Goal: Task Accomplishment & Management: Manage account settings

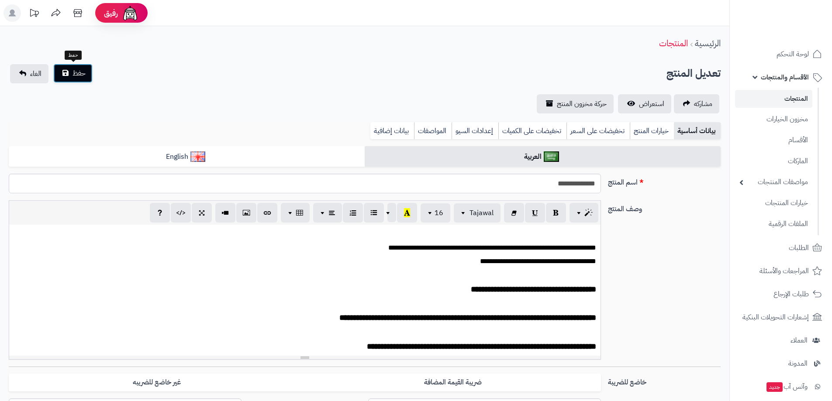
click at [69, 71] on button "حفظ" at bounding box center [72, 73] width 39 height 19
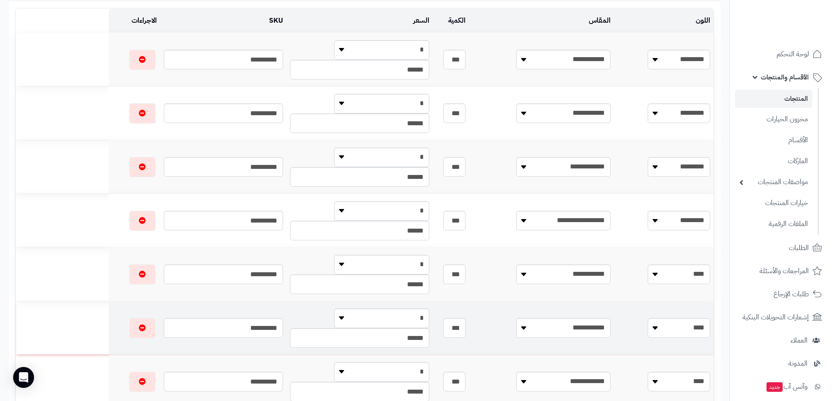
scroll to position [39, 0]
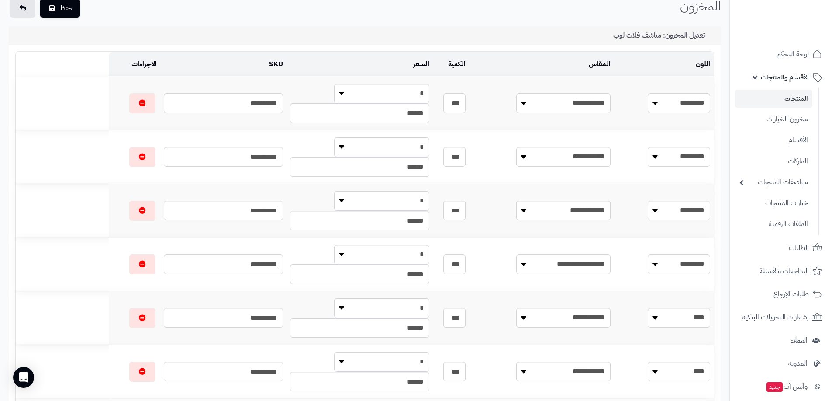
click at [784, 101] on link "المنتجات" at bounding box center [773, 99] width 77 height 18
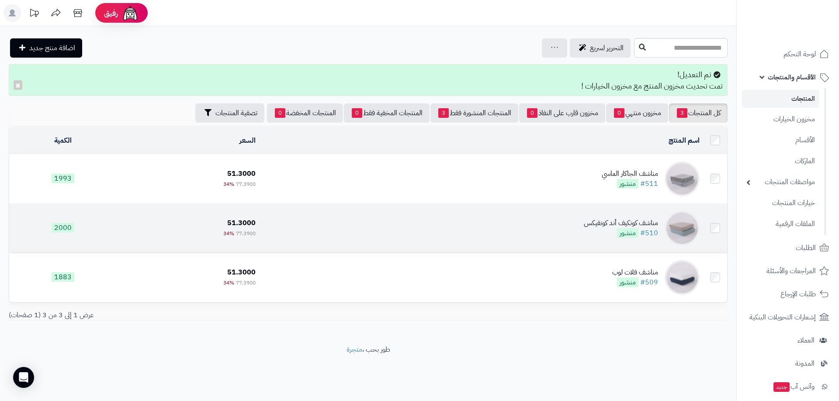
click at [515, 226] on td "مناشف كونكيف أند كونفيكس #510 منشور" at bounding box center [481, 228] width 444 height 49
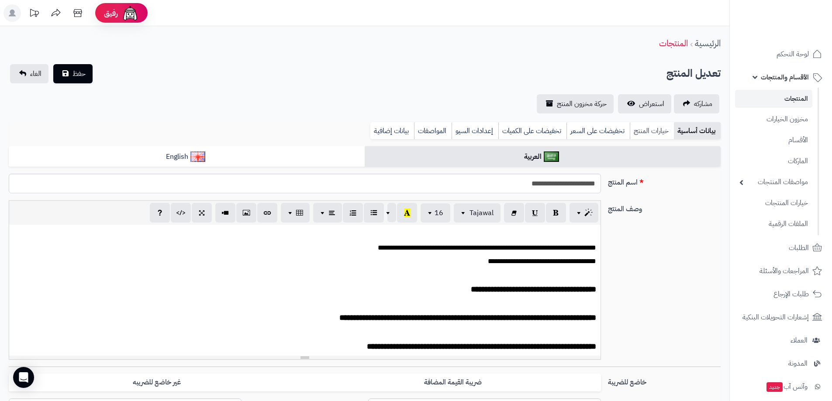
click at [644, 131] on link "خيارات المنتج" at bounding box center [652, 130] width 44 height 17
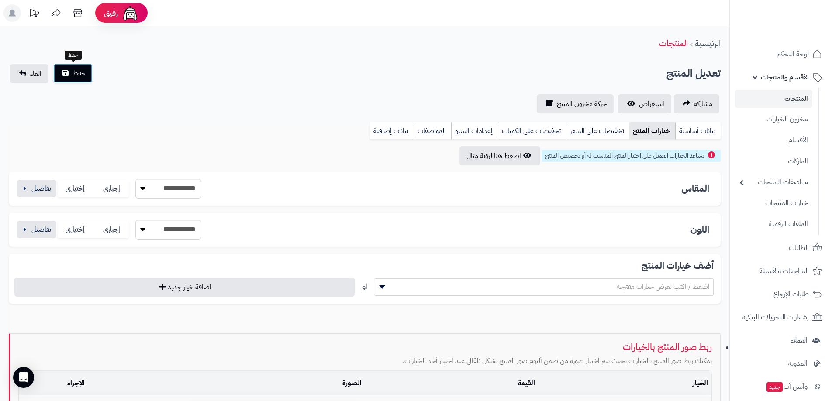
click at [81, 75] on span "حفظ" at bounding box center [79, 73] width 13 height 10
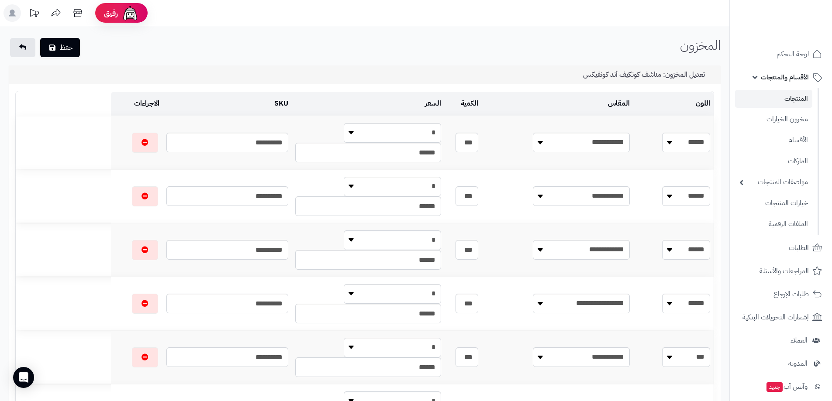
click at [789, 103] on link "المنتجات" at bounding box center [773, 99] width 77 height 18
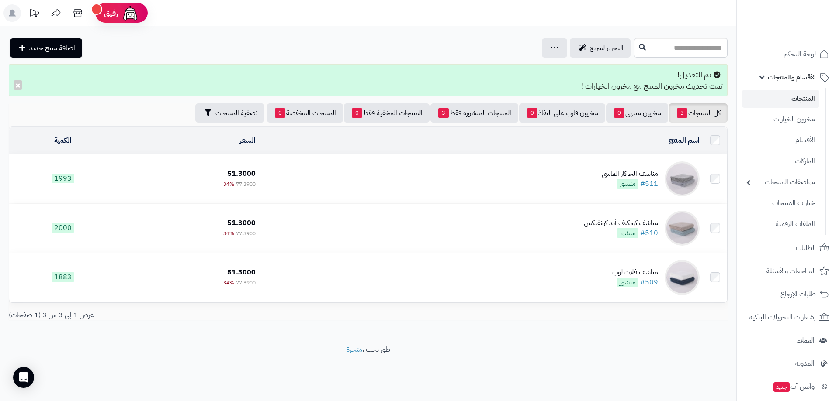
click at [791, 76] on span "الأقسام والمنتجات" at bounding box center [791, 77] width 48 height 12
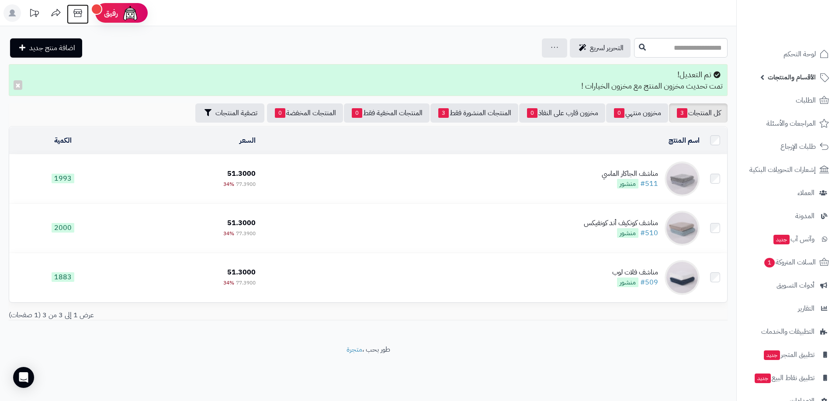
click at [75, 17] on icon at bounding box center [77, 12] width 17 height 17
click at [570, 176] on td "مناشف الجاكار الماسي #511 منشور" at bounding box center [481, 179] width 444 height 49
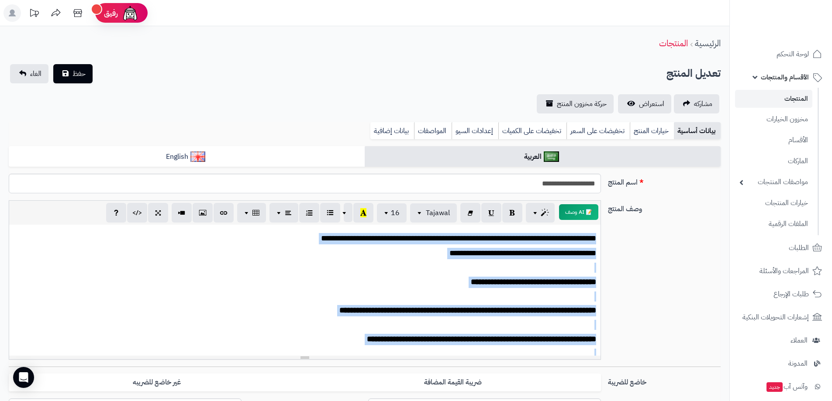
drag, startPoint x: 445, startPoint y: 305, endPoint x: 651, endPoint y: 208, distance: 228.4
click at [651, 208] on div "**********" at bounding box center [364, 283] width 719 height 166
copy div "**********"
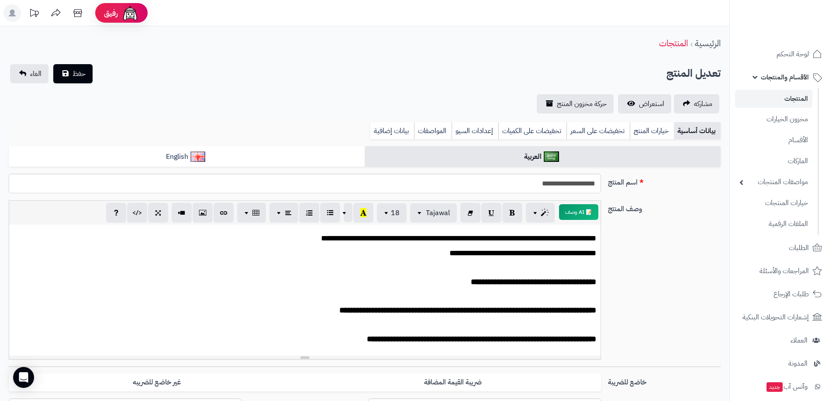
click at [701, 250] on div "**********" at bounding box center [364, 283] width 719 height 166
click at [785, 78] on span "الأقسام والمنتجات" at bounding box center [785, 77] width 48 height 12
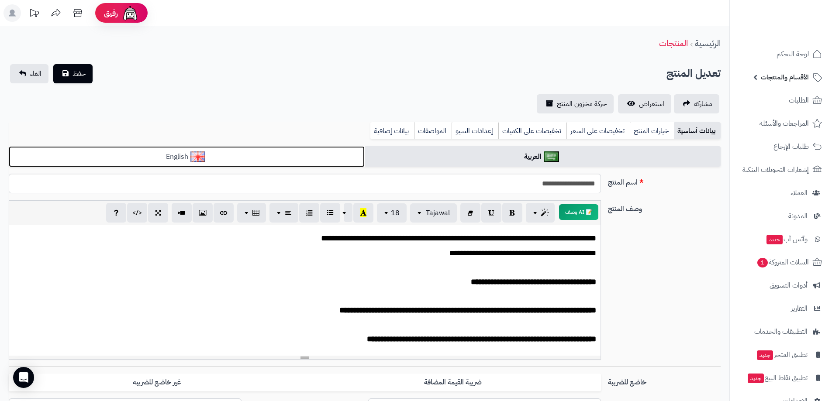
click at [271, 162] on link "English" at bounding box center [187, 156] width 356 height 21
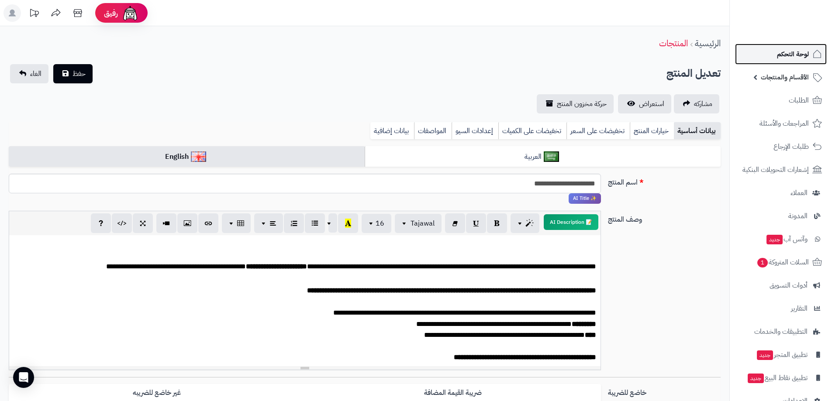
click at [794, 46] on link "لوحة التحكم" at bounding box center [781, 54] width 92 height 21
